Goal: Entertainment & Leisure: Consume media (video, audio)

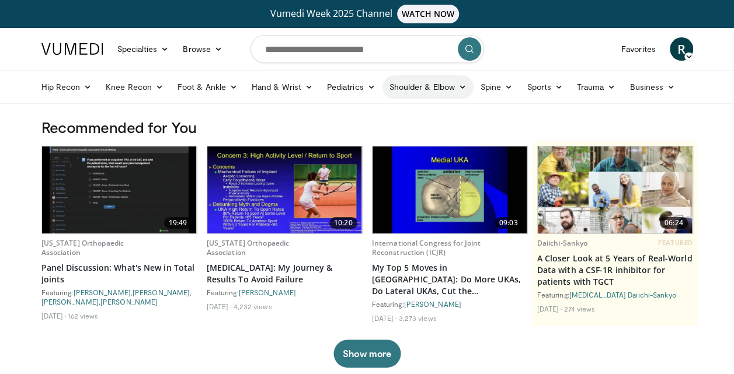
click at [428, 77] on link "Shoulder & Elbow" at bounding box center [427, 86] width 91 height 23
click at [363, 131] on link "Shoulder" at bounding box center [403, 133] width 139 height 19
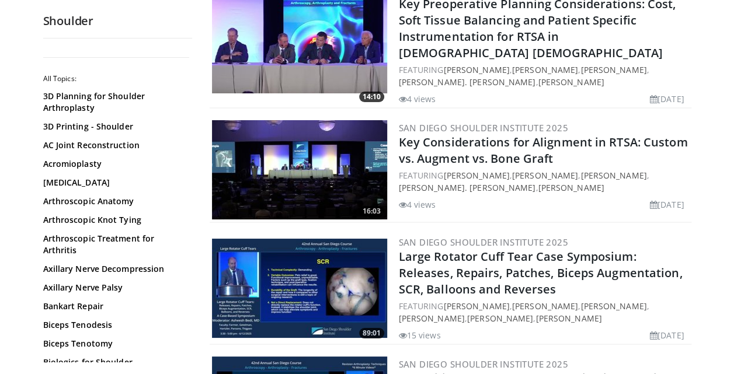
scroll to position [2096, 0]
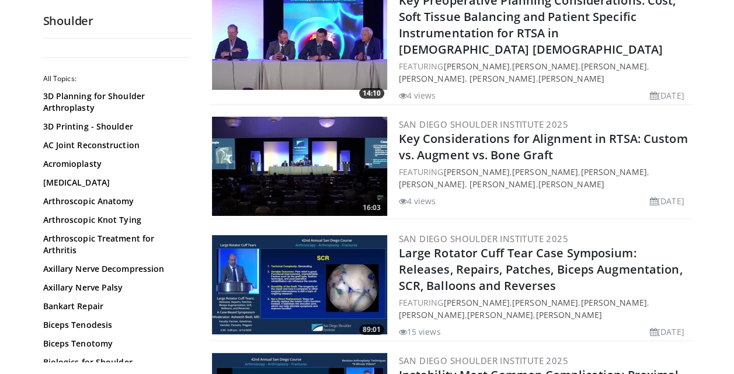
click at [348, 235] on img at bounding box center [299, 284] width 175 height 99
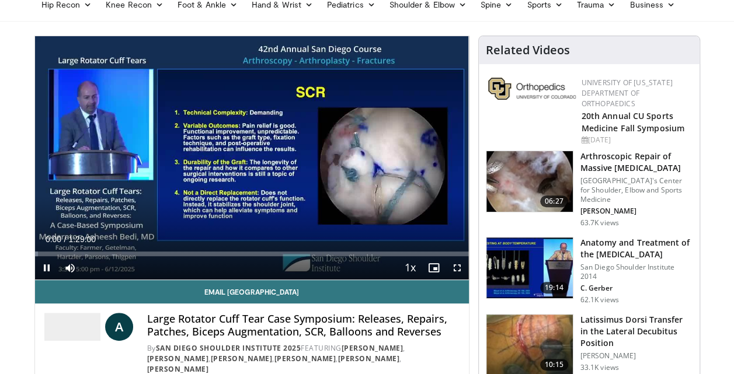
scroll to position [76, 0]
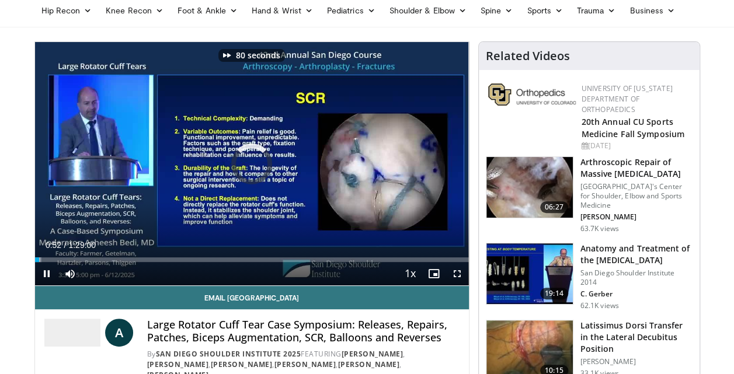
click at [348, 186] on div "80 seconds Tap to unmute" at bounding box center [252, 163] width 434 height 243
click at [72, 276] on span "Video Player" at bounding box center [69, 273] width 23 height 23
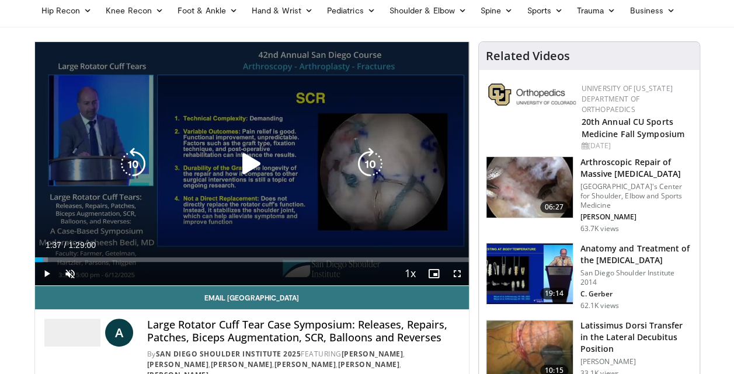
click at [245, 165] on icon "Video Player" at bounding box center [251, 164] width 33 height 33
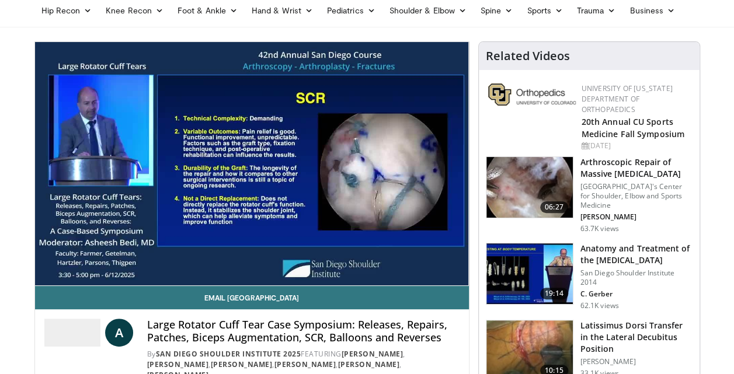
click at [538, 203] on img at bounding box center [529, 187] width 86 height 61
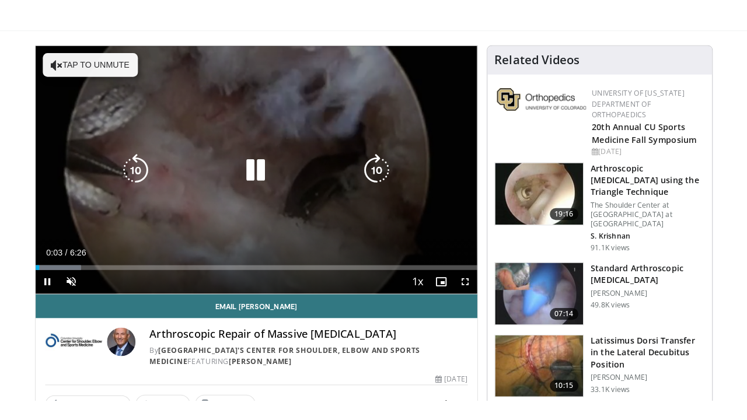
scroll to position [93, 0]
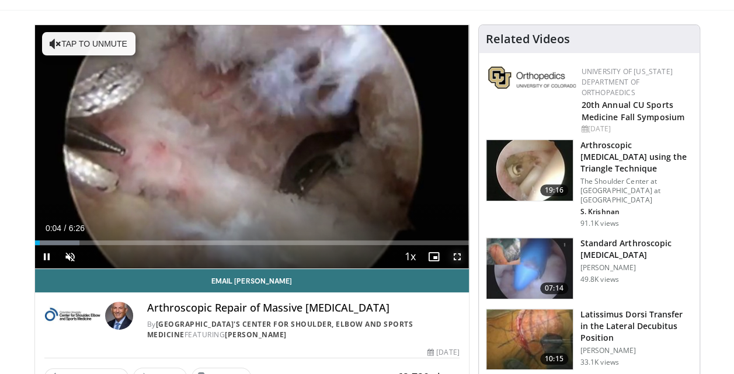
click at [458, 254] on span "Video Player" at bounding box center [456, 256] width 23 height 23
